Goal: Task Accomplishment & Management: Complete application form

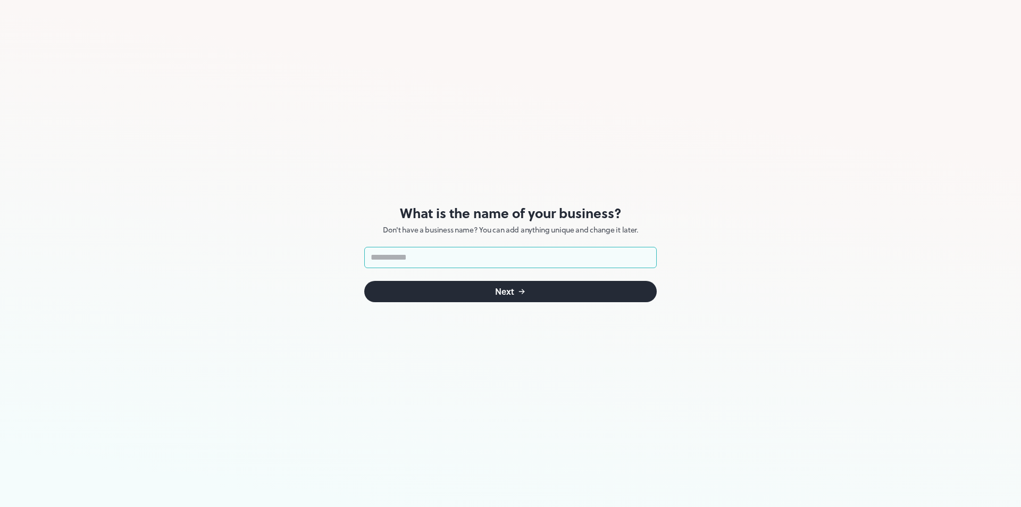
click at [517, 265] on input "text" at bounding box center [510, 257] width 292 height 21
click at [504, 265] on input "text" at bounding box center [510, 257] width 292 height 21
click at [477, 258] on input "text" at bounding box center [510, 257] width 292 height 21
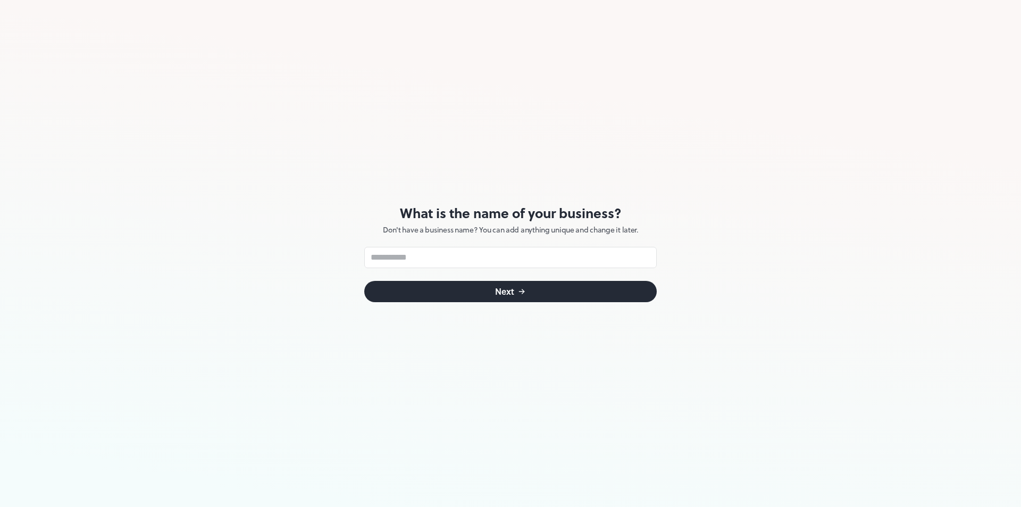
click at [453, 174] on div "What is the name of your business? Don't have a business name? You can add anyt…" at bounding box center [510, 253] width 292 height 507
click at [460, 253] on input "text" at bounding box center [510, 257] width 292 height 21
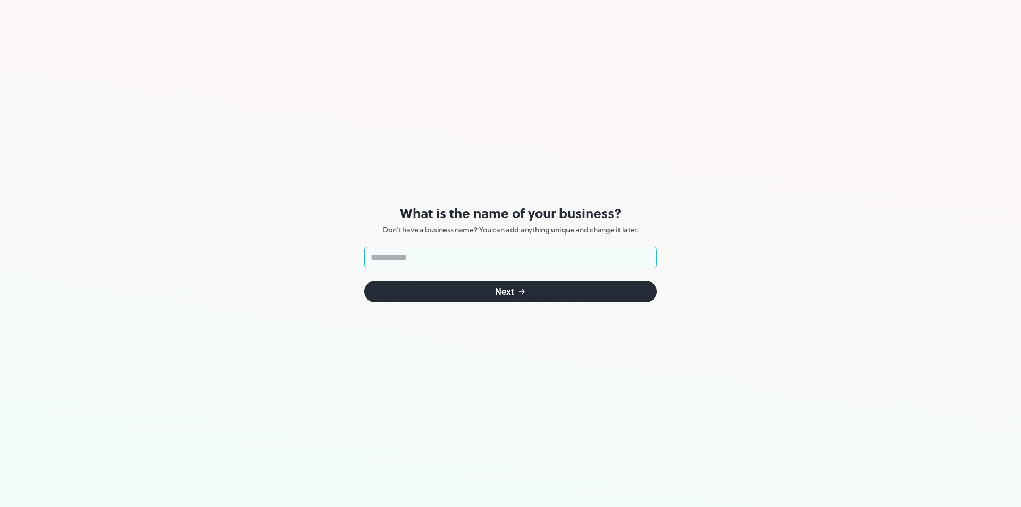
type input "*"
type input "******"
click at [576, 291] on button "Next" at bounding box center [510, 291] width 292 height 21
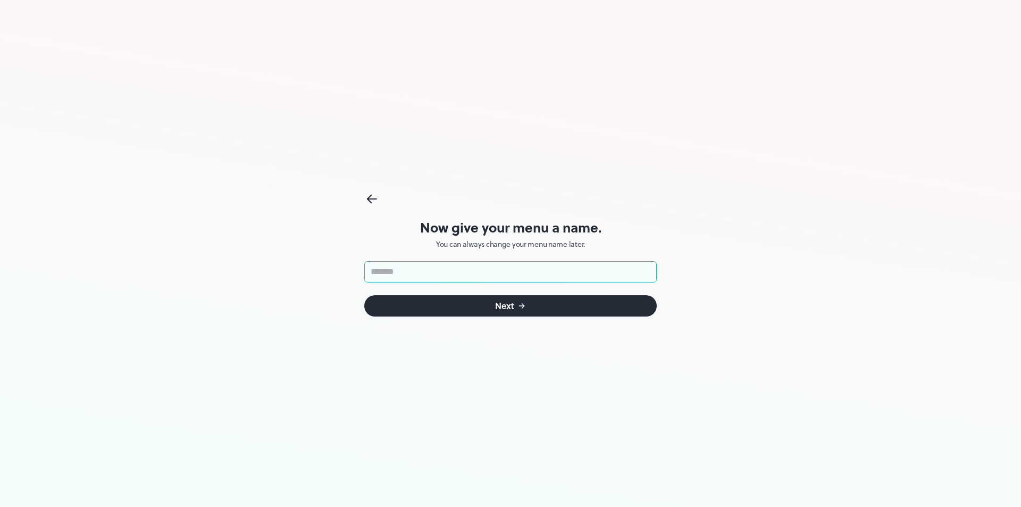
click at [534, 275] on input "text" at bounding box center [510, 271] width 292 height 21
type input "******"
click at [486, 303] on button "Next" at bounding box center [510, 305] width 292 height 21
